Goal: Understand process/instructions: Learn how to perform a task or action

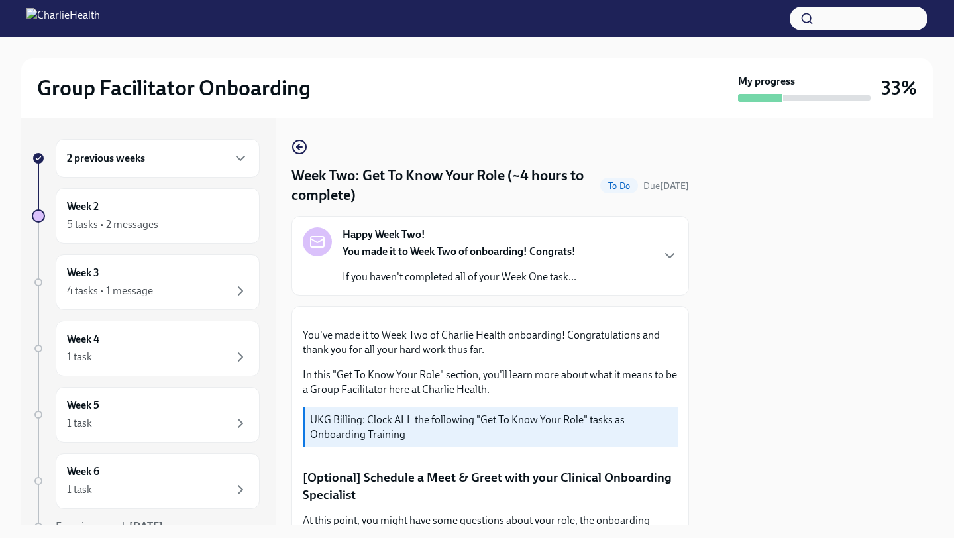
scroll to position [1057, 0]
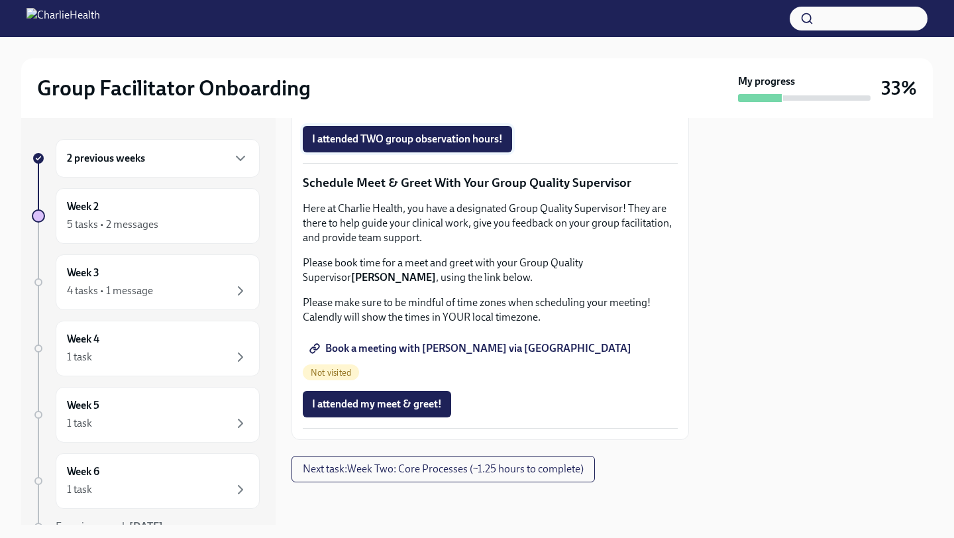
click at [383, 146] on span "I attended TWO group observation hours!" at bounding box center [407, 138] width 191 height 13
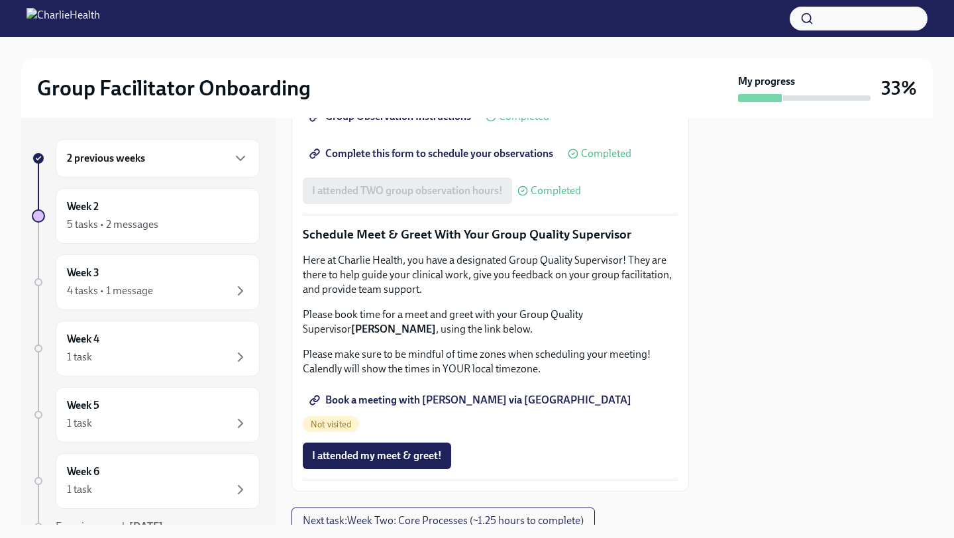
scroll to position [997, 0]
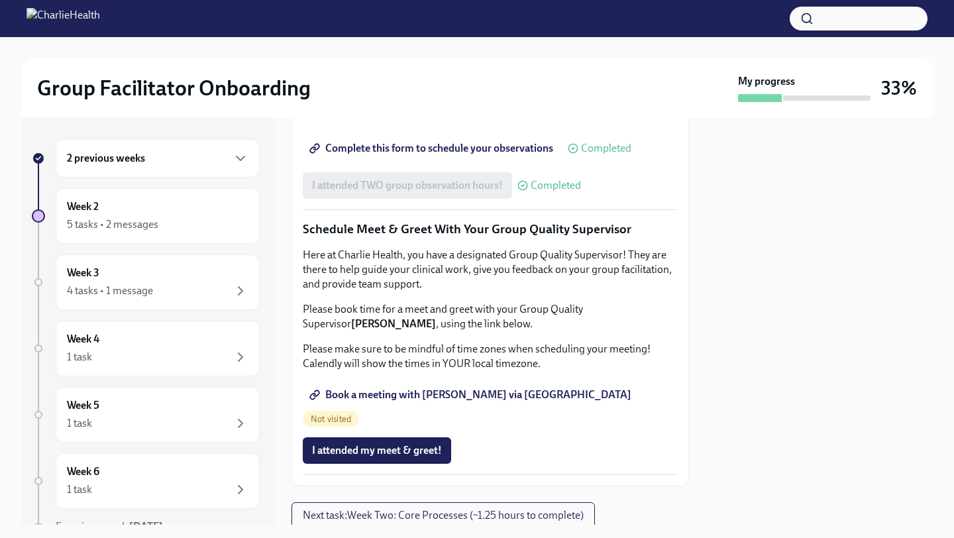
click at [387, 155] on span "Complete this form to schedule your observations" at bounding box center [432, 148] width 241 height 13
click at [420, 155] on span "Complete this form to schedule your observations" at bounding box center [432, 148] width 241 height 13
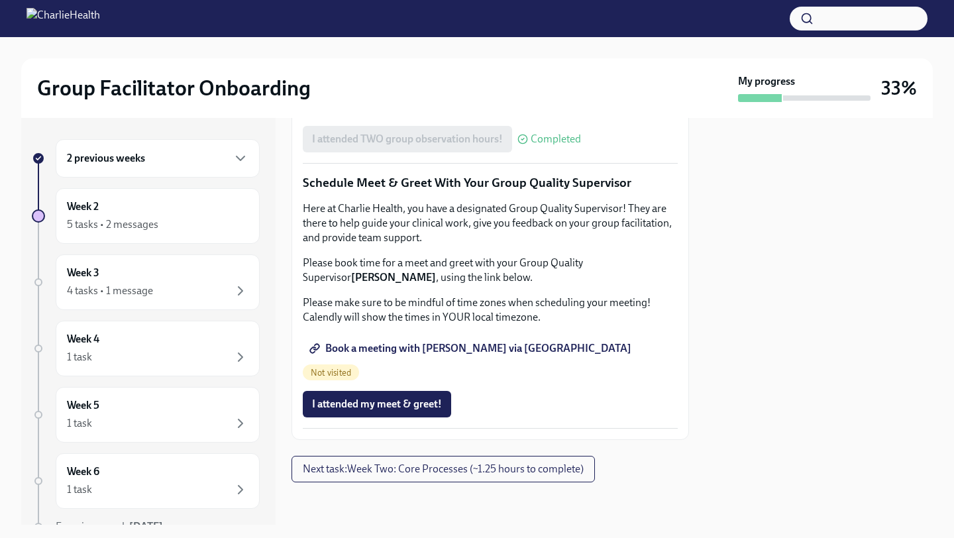
scroll to position [1291, 0]
click at [434, 468] on span "Next task : Week Two: Core Processes (~1.25 hours to complete)" at bounding box center [443, 468] width 281 height 13
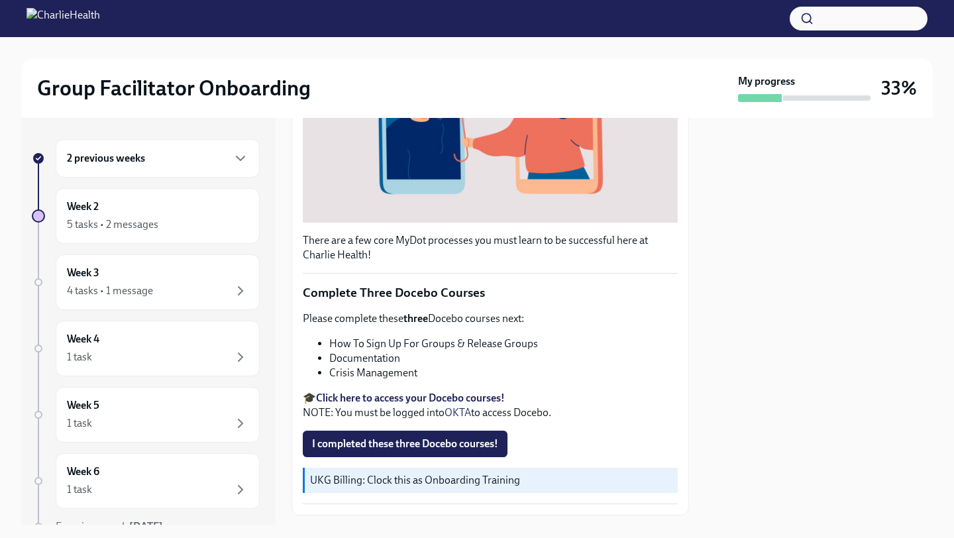
scroll to position [346, 0]
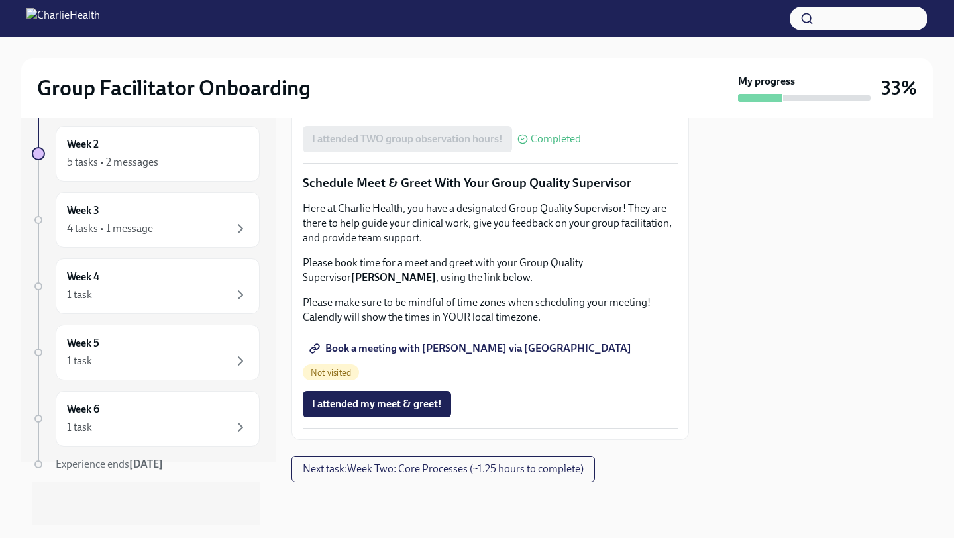
scroll to position [1291, 0]
click at [404, 475] on button "Next task : Week Two: Core Processes (~1.25 hours to complete)" at bounding box center [442, 469] width 303 height 26
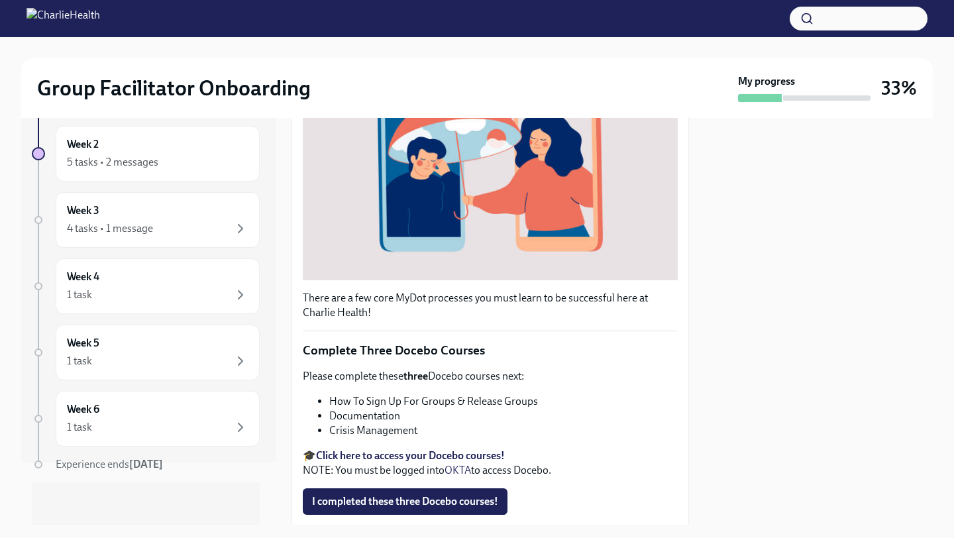
scroll to position [290, 0]
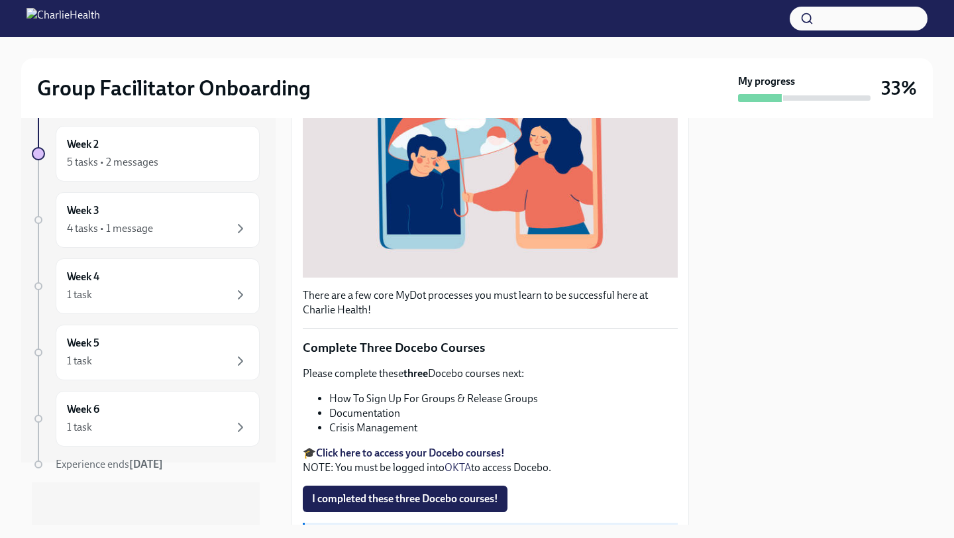
click at [438, 454] on strong "Click here to access your Docebo courses!" at bounding box center [410, 452] width 189 height 13
